Goal: Transaction & Acquisition: Purchase product/service

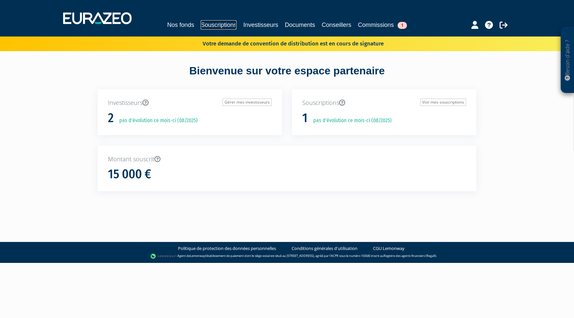
click at [204, 26] on link "Souscriptions" at bounding box center [219, 24] width 36 height 9
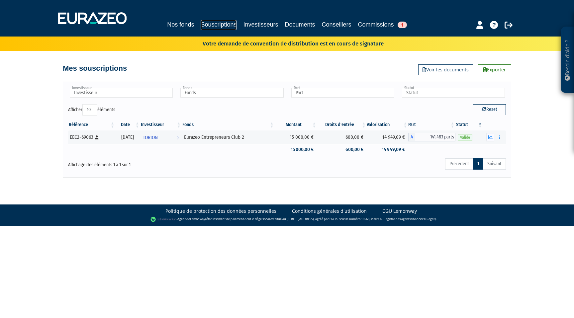
click at [226, 27] on link "Souscriptions" at bounding box center [219, 25] width 36 height 10
click at [259, 23] on link "Investisseurs" at bounding box center [260, 24] width 35 height 9
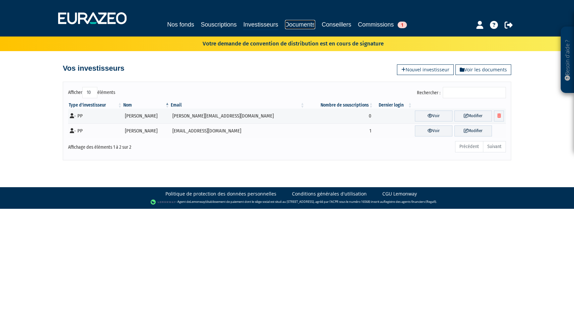
click at [302, 24] on link "Documents" at bounding box center [300, 24] width 30 height 9
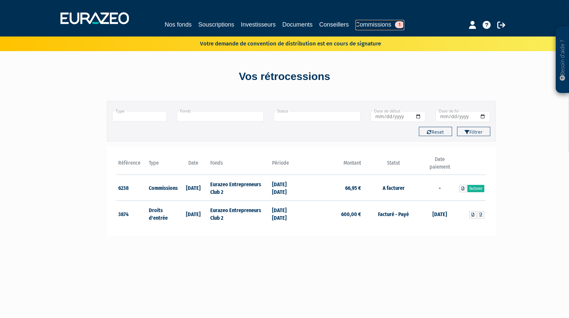
click at [395, 26] on link "Commissions 1" at bounding box center [380, 25] width 49 height 10
click at [169, 21] on link "Nos fonds" at bounding box center [178, 24] width 27 height 9
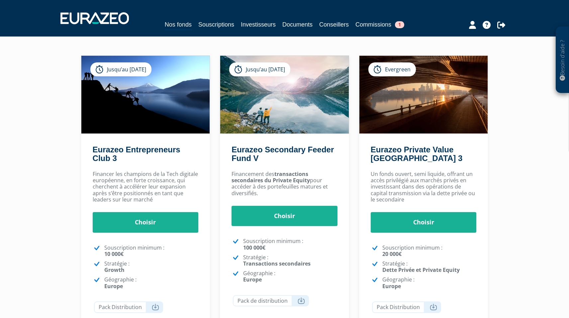
scroll to position [68, 0]
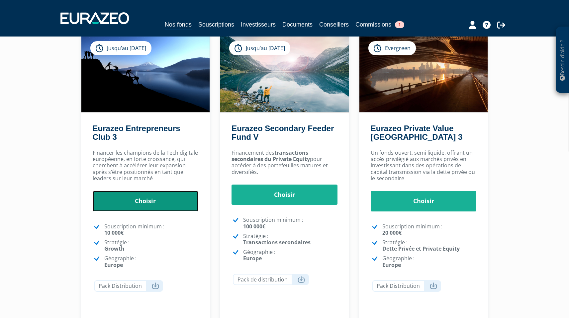
click at [146, 200] on link "Choisir" at bounding box center [146, 201] width 106 height 21
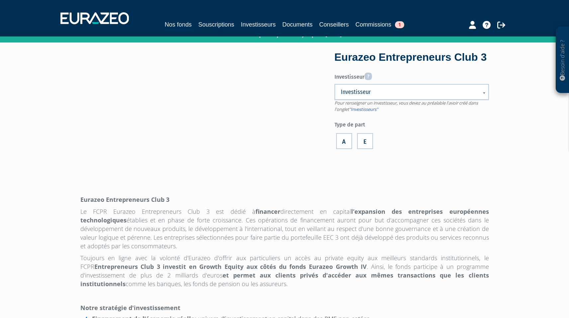
scroll to position [64, 0]
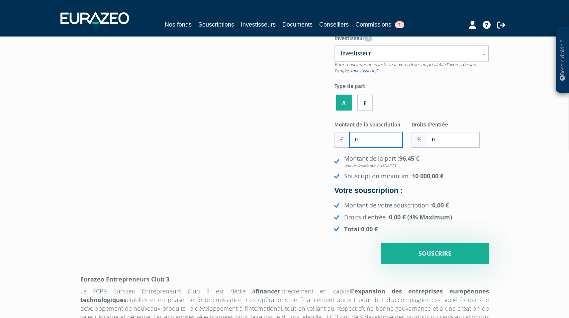
click at [365, 142] on input "0" at bounding box center [376, 140] width 53 height 15
drag, startPoint x: 360, startPoint y: 141, endPoint x: 335, endPoint y: 142, distance: 25.3
click at [335, 142] on div "0" at bounding box center [369, 140] width 68 height 16
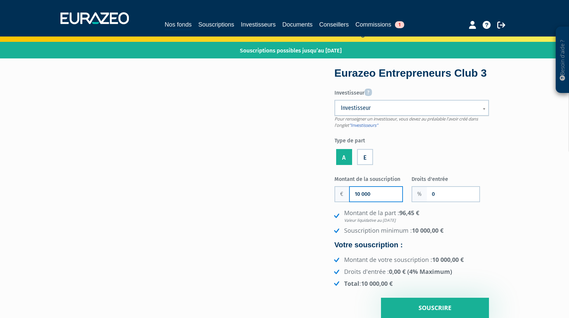
scroll to position [13, 0]
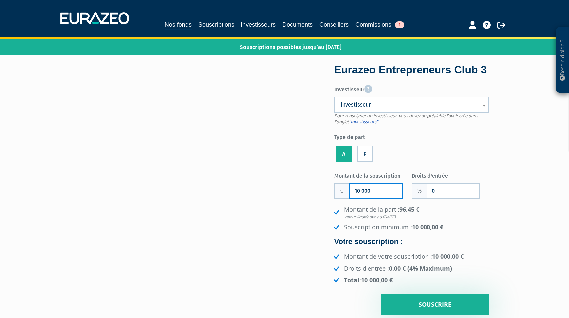
type input "10 000"
click at [453, 109] on link "Investisseur" at bounding box center [412, 105] width 155 height 16
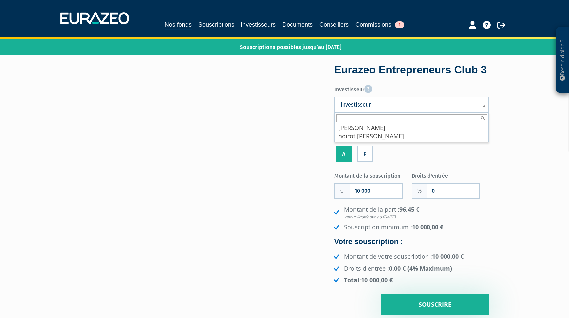
click at [429, 92] on label "Investisseur" at bounding box center [412, 88] width 155 height 11
click at [0, 0] on select "idriss achirou idriss noirot julien" at bounding box center [0, 0] width 0 height 0
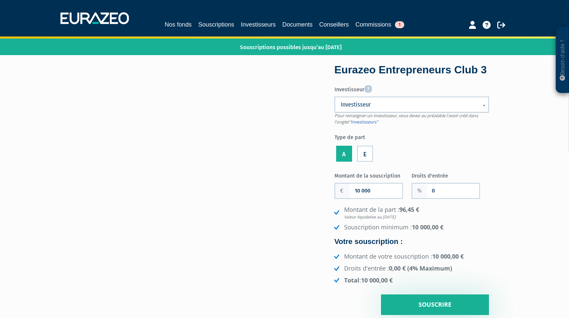
click at [430, 90] on label "Investisseur" at bounding box center [412, 88] width 155 height 11
click at [0, 0] on select "idriss achirou idriss noirot julien" at bounding box center [0, 0] width 0 height 0
click at [448, 307] on input "Souscrire" at bounding box center [435, 305] width 108 height 21
click at [248, 25] on link "Investisseurs" at bounding box center [258, 24] width 35 height 9
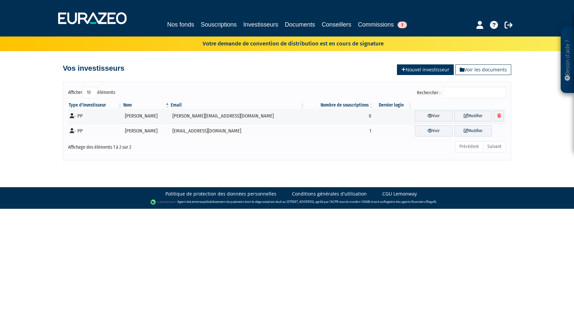
click at [418, 71] on link "Nouvel investisseur" at bounding box center [425, 69] width 57 height 11
